Goal: Task Accomplishment & Management: Use online tool/utility

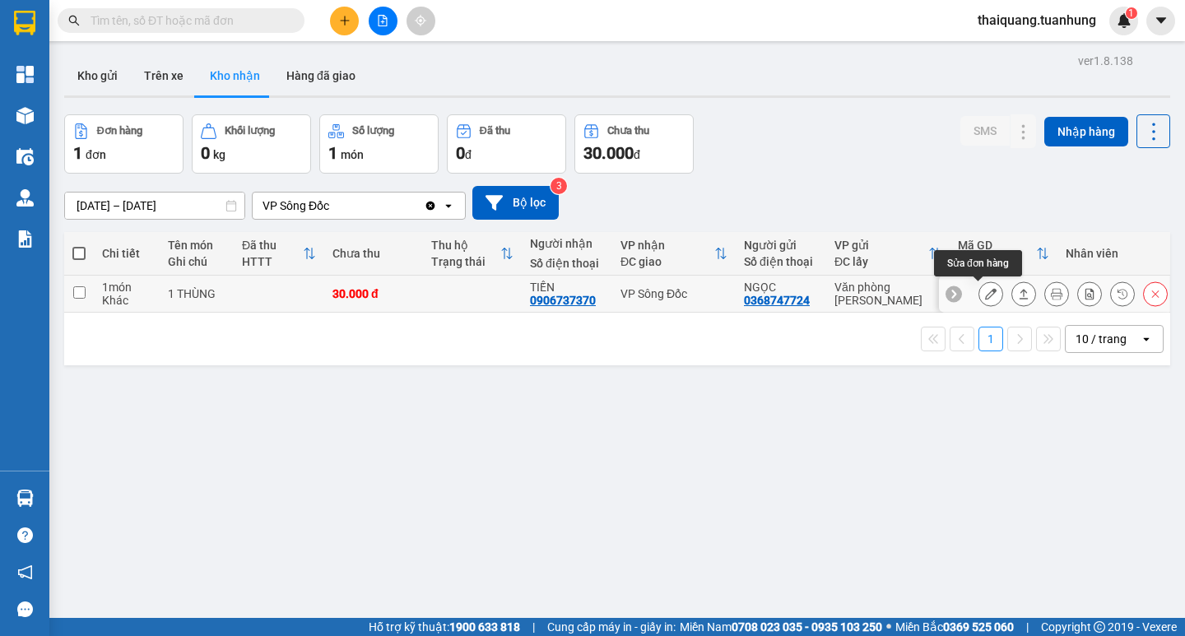
click at [985, 295] on icon at bounding box center [991, 294] width 12 height 12
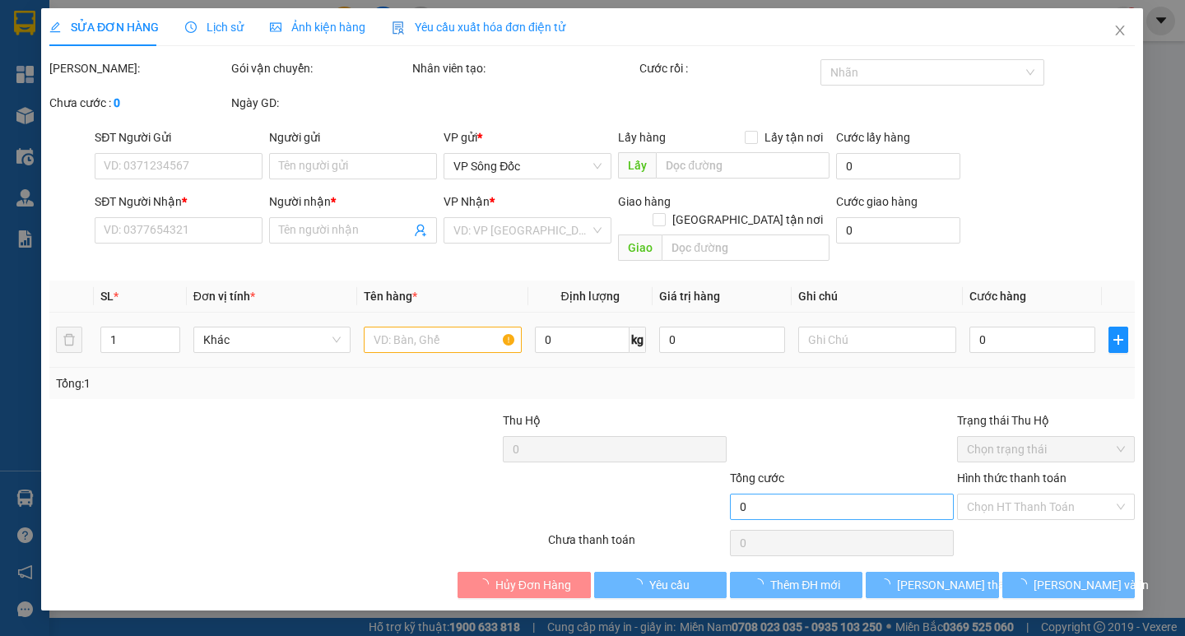
type input "0368747724"
type input "NGỌC"
type input "0906737370"
type input "TIẾN"
type input "30.000"
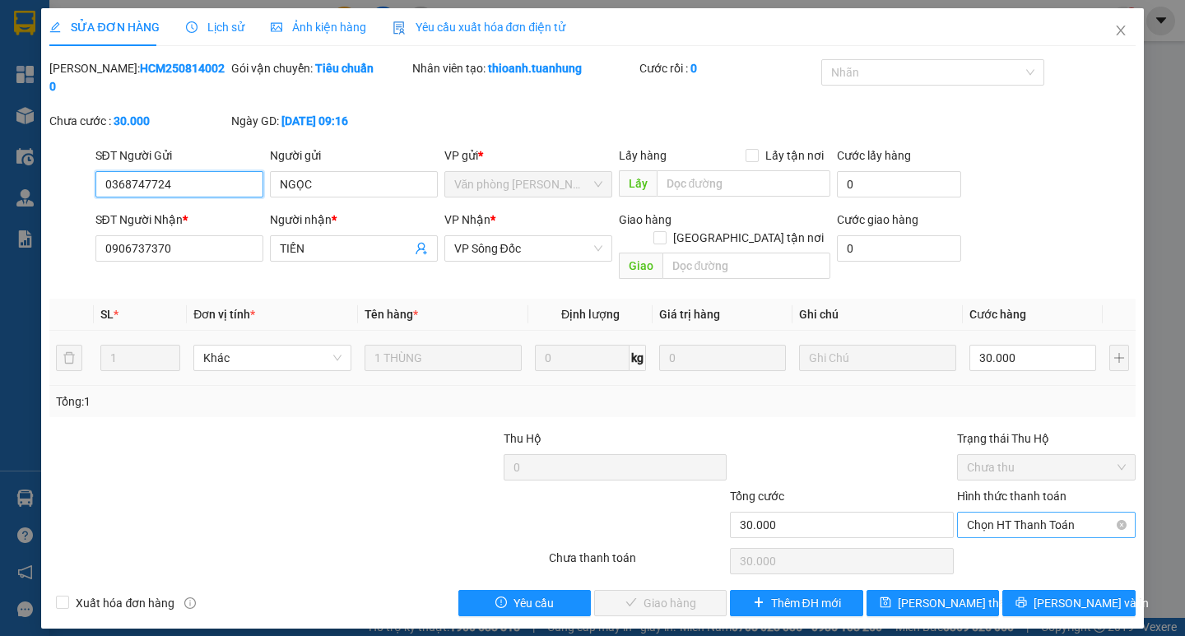
drag, startPoint x: 1017, startPoint y: 492, endPoint x: 1017, endPoint y: 504, distance: 11.5
click at [1017, 513] on span "Chọn HT Thanh Toán" at bounding box center [1046, 525] width 159 height 25
click at [1017, 522] on div "Tại văn phòng" at bounding box center [1046, 522] width 159 height 18
type input "0"
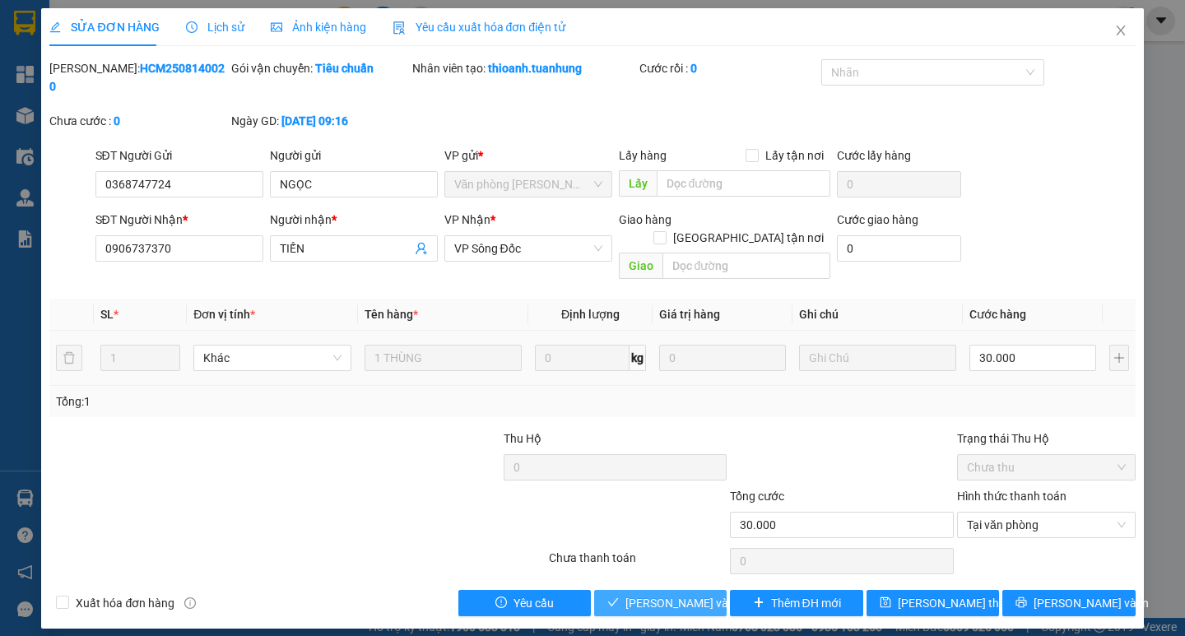
click at [674, 594] on span "[PERSON_NAME] và Giao hàng" at bounding box center [704, 603] width 158 height 18
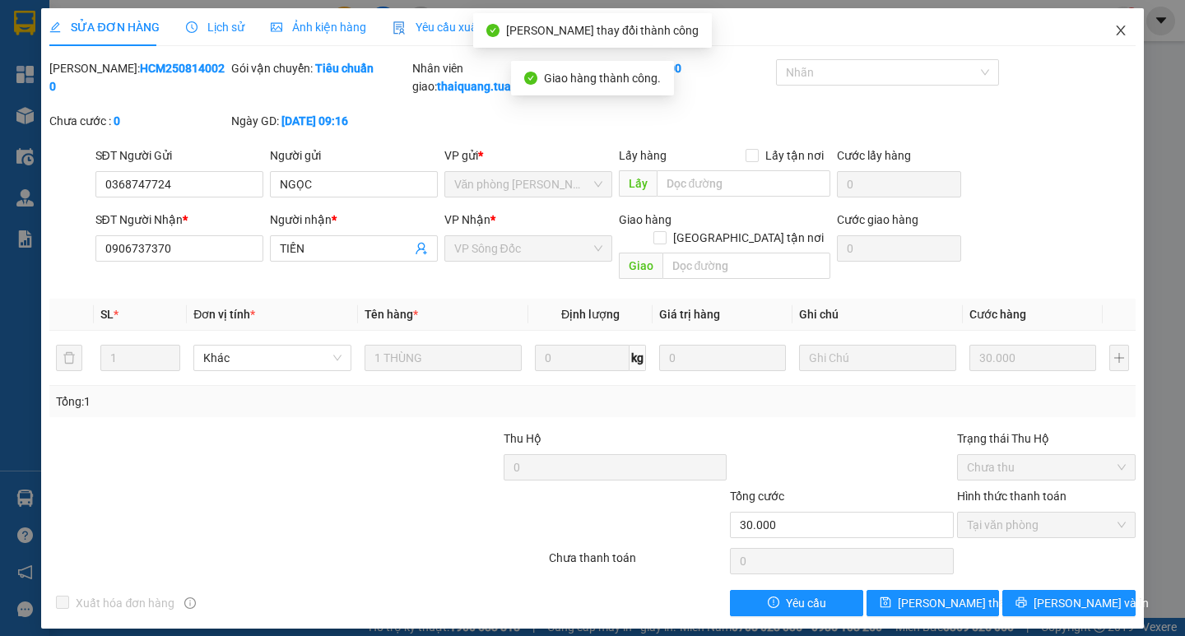
click at [1119, 29] on icon "close" at bounding box center [1120, 31] width 9 height 10
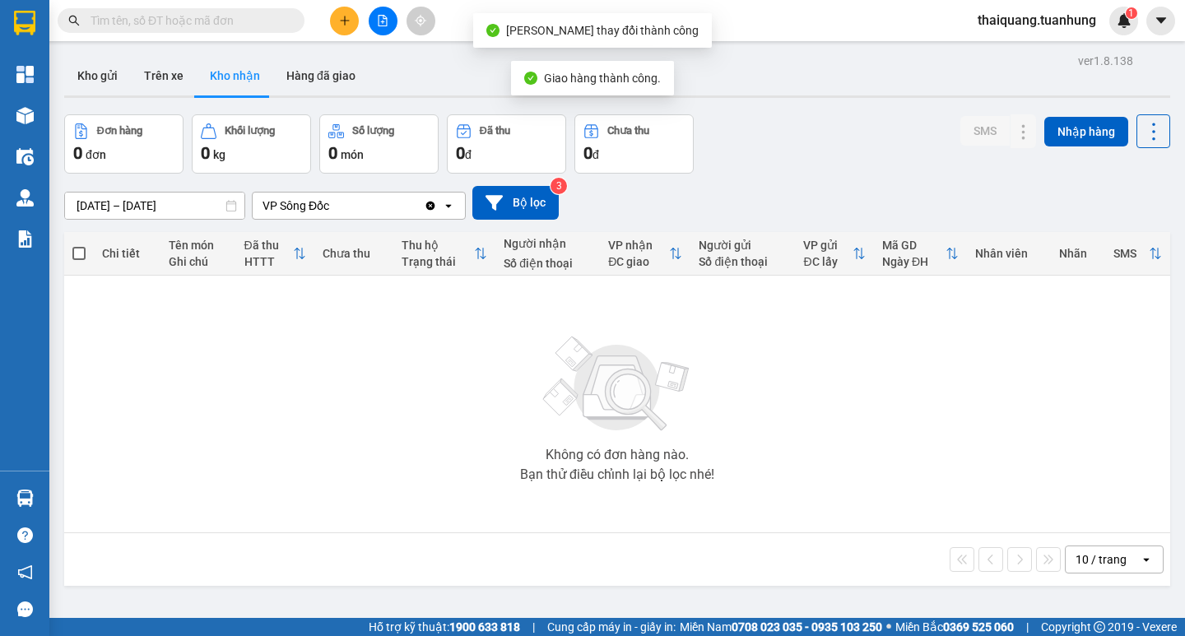
drag, startPoint x: 823, startPoint y: 119, endPoint x: 415, endPoint y: 50, distance: 413.1
click at [823, 118] on div "Đơn hàng 0 đơn Khối lượng 0 kg Số lượng 0 món Đã thu 0 đ Chưa thu 0 đ SMS Nhập …" at bounding box center [617, 143] width 1106 height 59
click at [101, 72] on button "Kho gửi" at bounding box center [97, 75] width 67 height 39
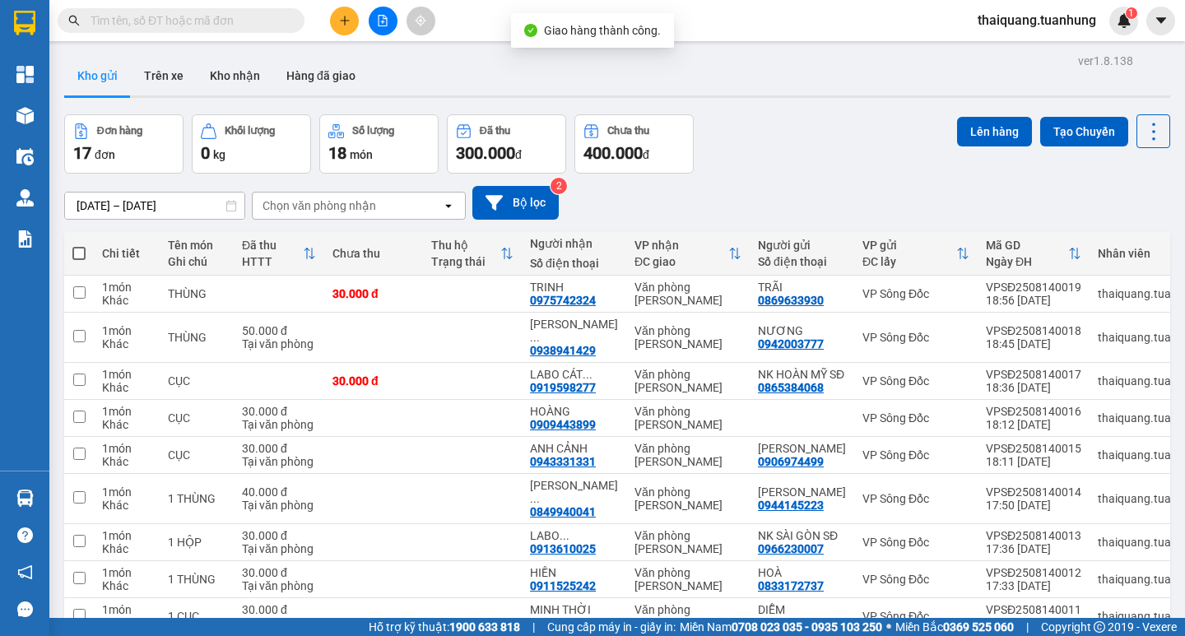
click at [786, 151] on div "Đơn hàng 17 đơn Khối lượng 0 kg Số lượng 18 món Đã thu 300.000 đ Chưa thu 400.0…" at bounding box center [617, 143] width 1106 height 59
click at [773, 157] on div "Đơn hàng 17 đơn Khối lượng 0 kg Số lượng 18 món Đã thu 300.000 đ Chưa thu 400.0…" at bounding box center [617, 143] width 1106 height 59
click at [817, 124] on div "Đơn hàng 17 đơn Khối lượng 0 kg Số lượng 18 món Đã thu 300.000 đ Chưa thu 400.0…" at bounding box center [617, 143] width 1106 height 59
click at [817, 113] on div "ver 1.8.138 Kho gửi Trên xe Kho nhận Hàng đã giao Đơn hàng 17 đơn Khối lượng 0 …" at bounding box center [617, 390] width 1119 height 682
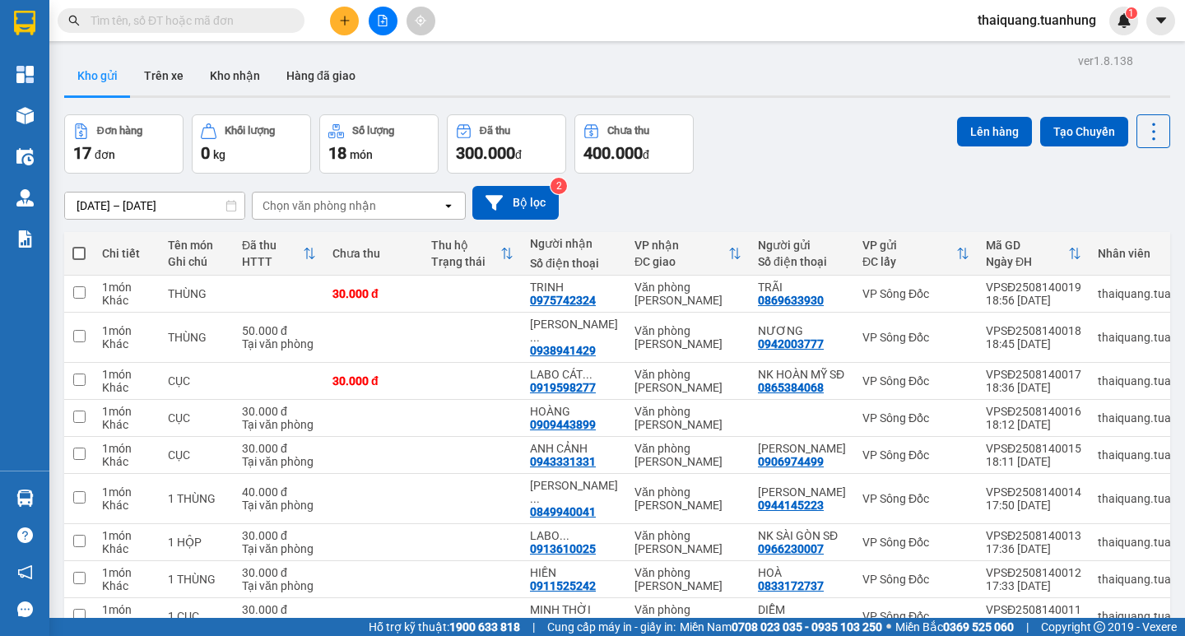
click at [818, 92] on div "Kho gửi Trên xe Kho nhận Hàng đã giao" at bounding box center [617, 78] width 1106 height 44
